Goal: Navigation & Orientation: Find specific page/section

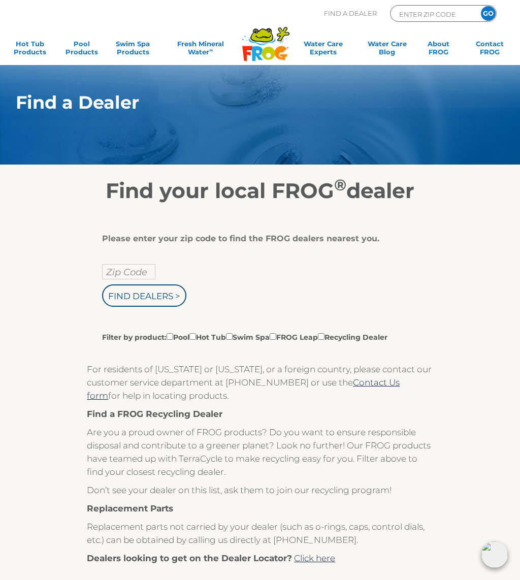
click at [157, 291] on input "Find Dealers >" at bounding box center [144, 295] width 84 height 22
click at [126, 274] on input "Zip Code" at bounding box center [128, 271] width 53 height 15
type input "ENTER ZIP CODE"
type input "Zip Code"
click at [154, 291] on input "Find Dealers >" at bounding box center [144, 295] width 84 height 22
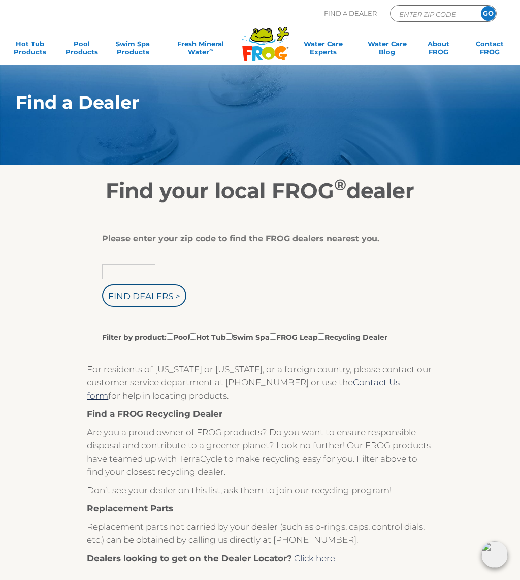
type input "Zip Code"
click at [135, 266] on input "Zip Code" at bounding box center [128, 271] width 53 height 15
type input "ENTER ZIP CODE"
type input "60401"
click at [163, 293] on input "Find Dealers >" at bounding box center [144, 295] width 84 height 22
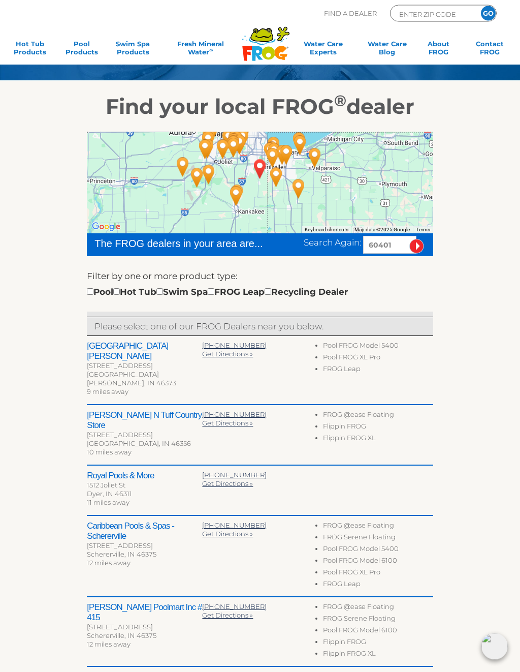
scroll to position [86, 0]
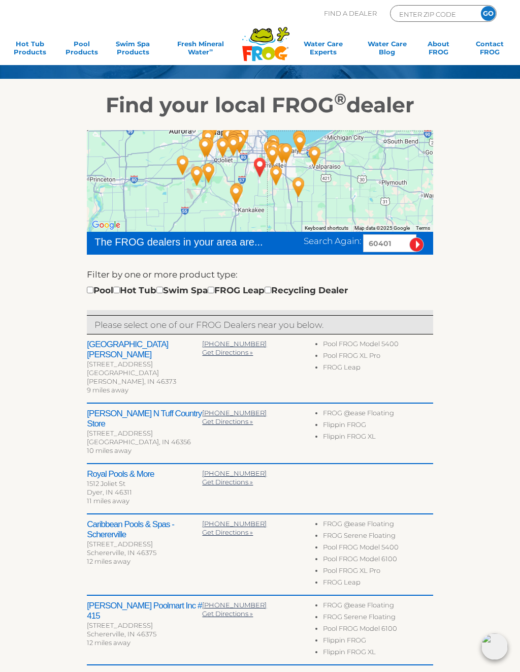
click at [120, 291] on input "checkbox" at bounding box center [116, 289] width 7 height 7
checkbox input "true"
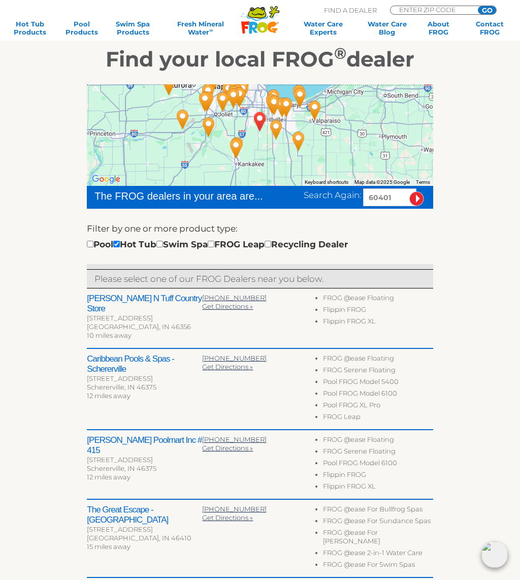
scroll to position [126, 0]
